Goal: Navigation & Orientation: Go to known website

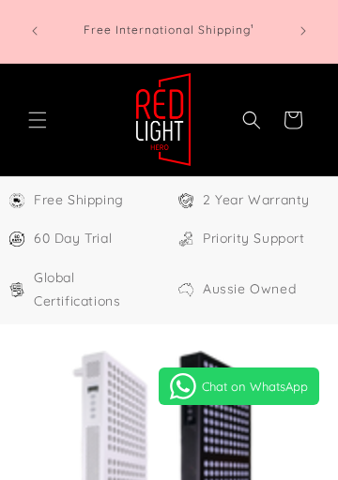
select select "**"
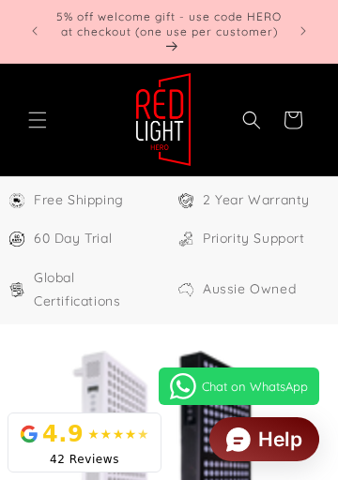
scroll to position [0, 726]
